Goal: Check status

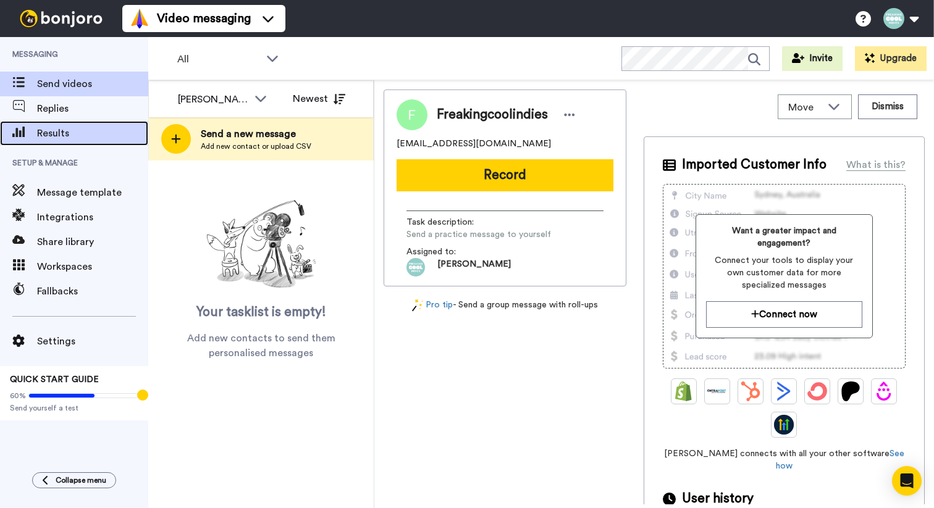
click at [65, 128] on span "Results" at bounding box center [92, 133] width 111 height 15
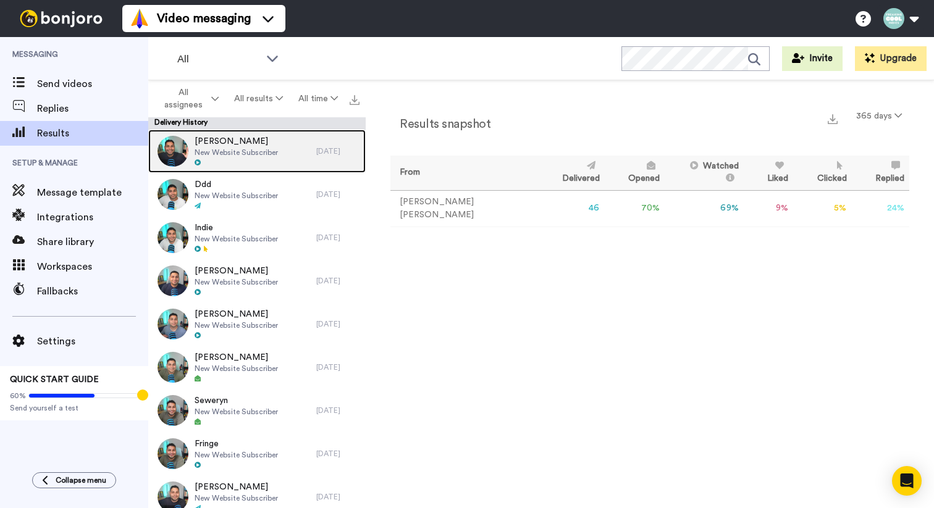
click at [237, 145] on span "Daniel" at bounding box center [236, 141] width 83 height 12
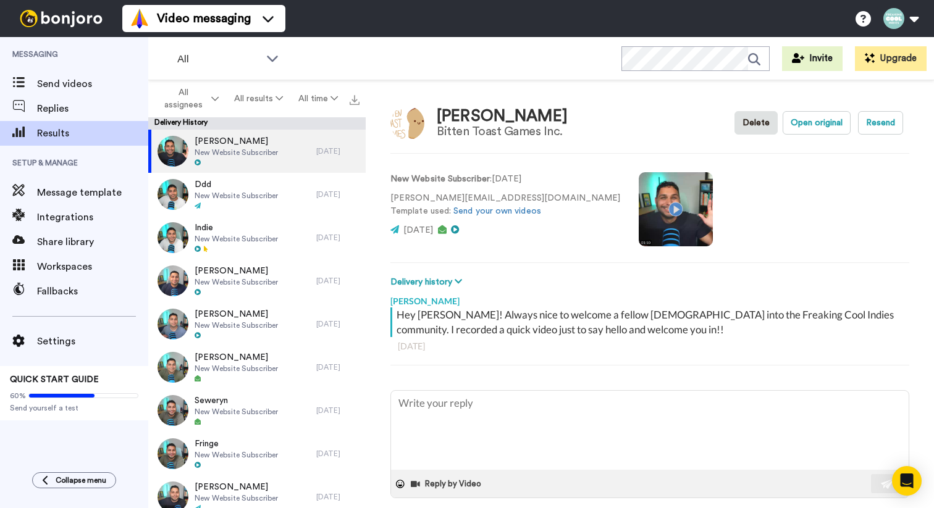
click at [453, 199] on p "daniel@bittentoast.com Template used: Send your own videos" at bounding box center [505, 205] width 230 height 26
click at [465, 117] on div "Daniel" at bounding box center [502, 116] width 131 height 18
